Goal: Task Accomplishment & Management: Manage account settings

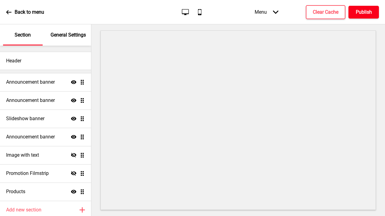
click at [358, 12] on h4 "Publish" at bounding box center [364, 12] width 16 height 7
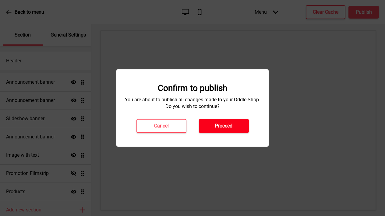
click at [234, 124] on button "Proceed" at bounding box center [224, 126] width 50 height 14
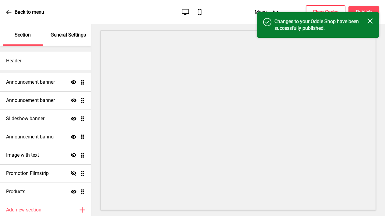
click at [372, 18] on icon "Close" at bounding box center [370, 20] width 5 height 5
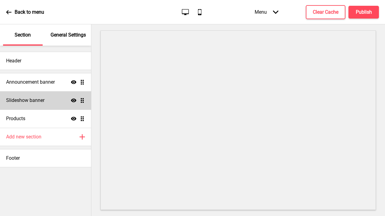
click at [44, 105] on div "Slideshow banner Show Drag" at bounding box center [45, 100] width 91 height 18
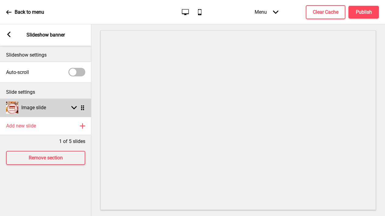
click at [27, 109] on h4 "Image slide" at bounding box center [33, 108] width 25 height 7
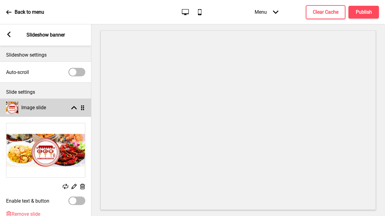
click at [49, 111] on div "Image slide Arrow up Drag" at bounding box center [45, 108] width 91 height 18
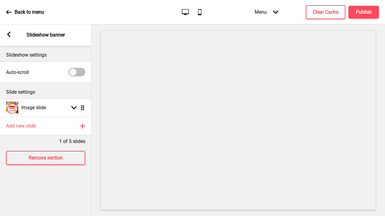
click at [11, 31] on div "Arrow left Slideshow banner" at bounding box center [45, 34] width 91 height 21
click at [9, 32] on icon at bounding box center [8, 34] width 3 height 5
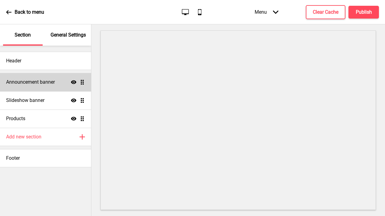
click at [41, 86] on div "Announcement banner Show Drag" at bounding box center [45, 82] width 91 height 18
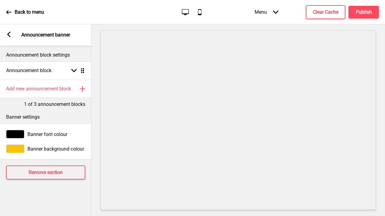
click at [5, 37] on div "Arrow left Announcement banner" at bounding box center [45, 34] width 91 height 21
click at [12, 35] on div "Arrow left Announcement banner" at bounding box center [45, 34] width 91 height 21
click at [7, 36] on rect at bounding box center [8, 34] width 5 height 5
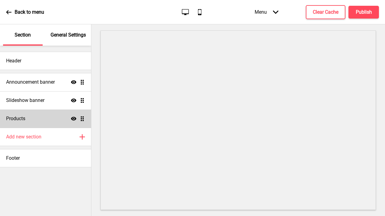
click at [23, 116] on h4 "Products" at bounding box center [15, 119] width 19 height 7
select select "side"
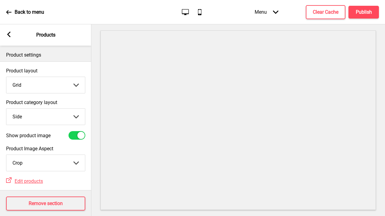
scroll to position [12, 0]
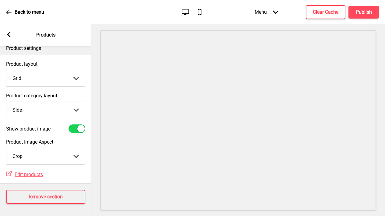
click at [7, 34] on rect at bounding box center [8, 34] width 5 height 5
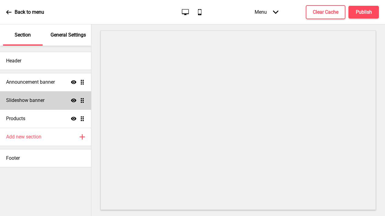
click at [42, 101] on h4 "Slideshow banner" at bounding box center [25, 100] width 38 height 7
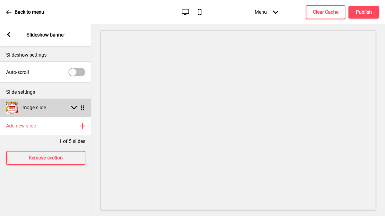
click at [27, 109] on h4 "Image slide" at bounding box center [33, 108] width 25 height 7
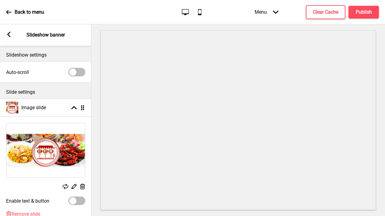
click at [84, 187] on icon at bounding box center [82, 186] width 5 height 5
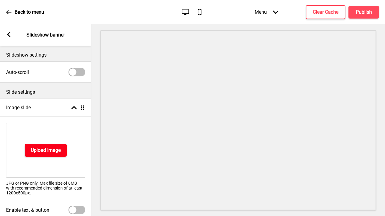
click at [54, 152] on h4 "Upload Image" at bounding box center [46, 150] width 30 height 7
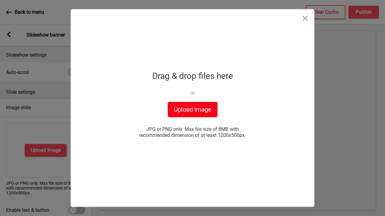
click at [207, 112] on button "Upload Image" at bounding box center [193, 109] width 50 height 15
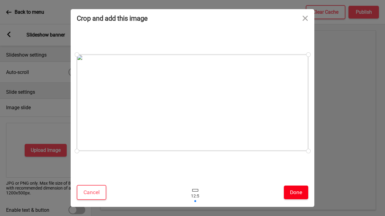
click at [289, 190] on button "Done" at bounding box center [296, 193] width 24 height 14
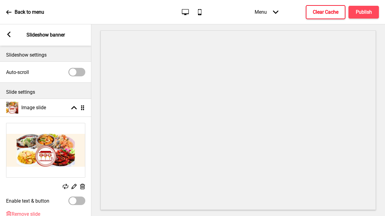
click at [327, 10] on h4 "Clear Cache" at bounding box center [326, 12] width 26 height 7
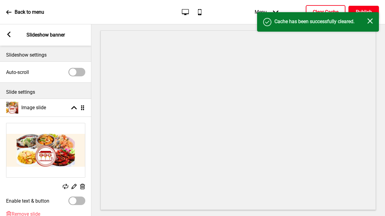
click at [357, 7] on button "Publish" at bounding box center [364, 12] width 30 height 13
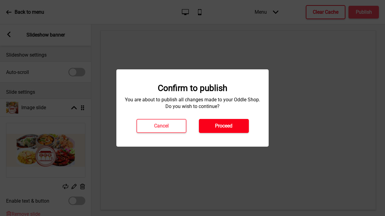
click at [226, 127] on h4 "Proceed" at bounding box center [223, 126] width 17 height 7
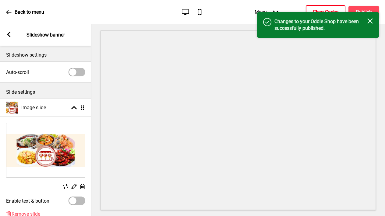
click at [368, 23] on rect at bounding box center [370, 20] width 5 height 5
